Goal: Information Seeking & Learning: Check status

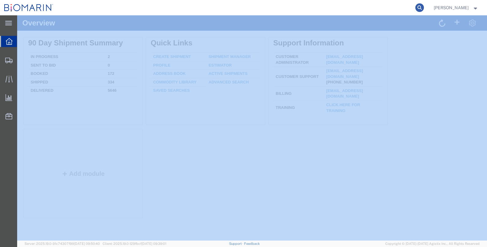
click at [424, 6] on icon at bounding box center [419, 7] width 9 height 9
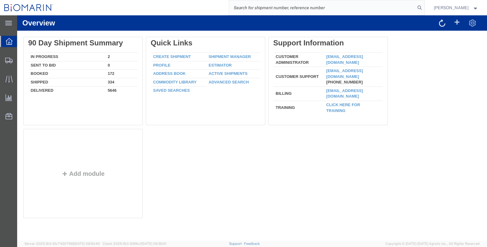
paste input "S02395215"
type input "S02395215"
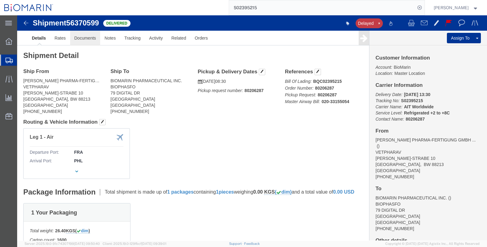
click link "Documents"
